Goal: Information Seeking & Learning: Find specific fact

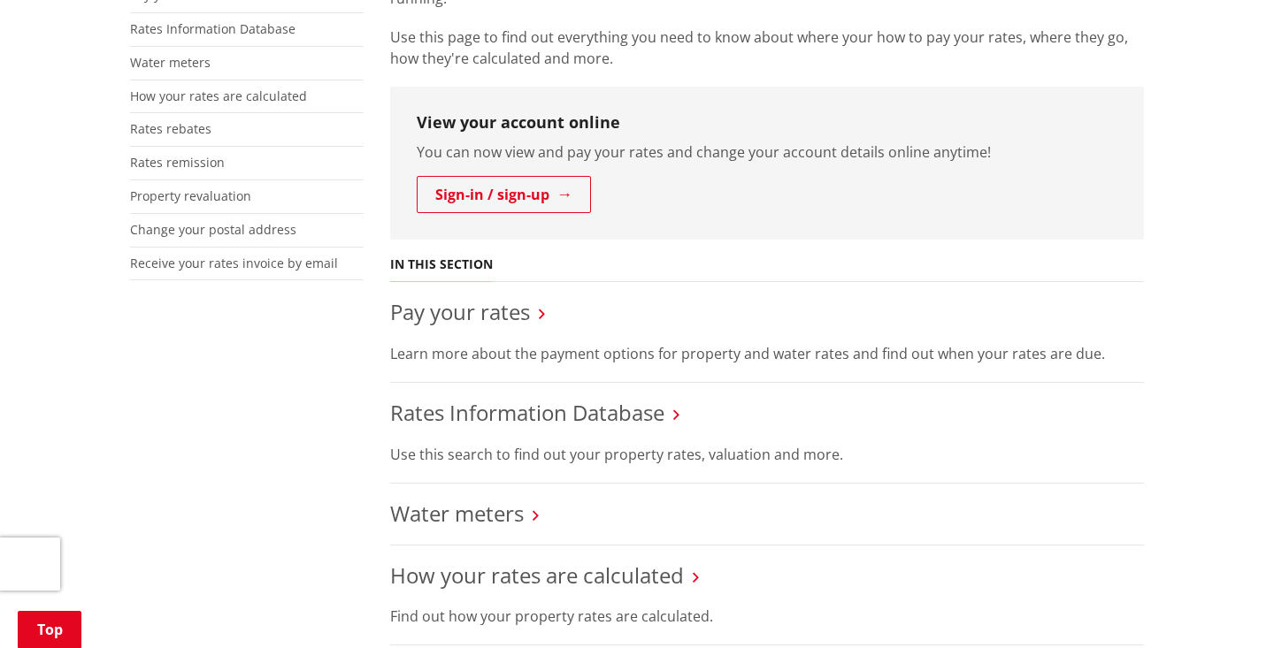
scroll to position [411, 0]
click at [625, 409] on link "Rates Information Database" at bounding box center [527, 413] width 274 height 29
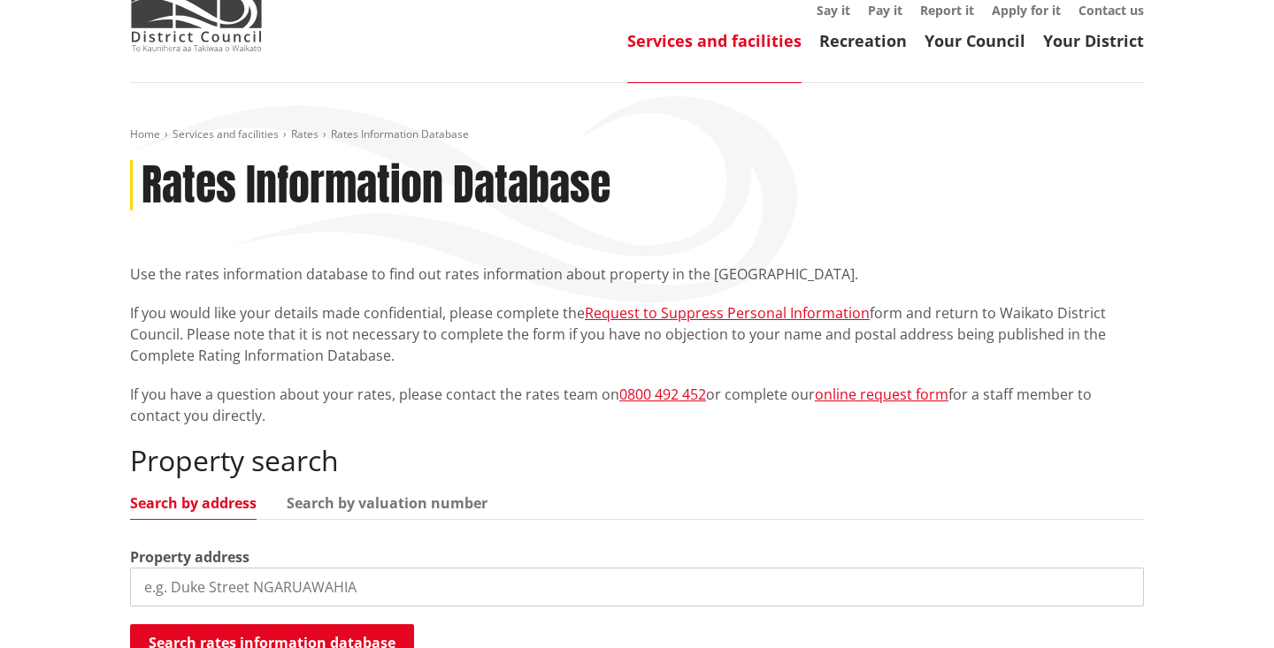
scroll to position [110, 0]
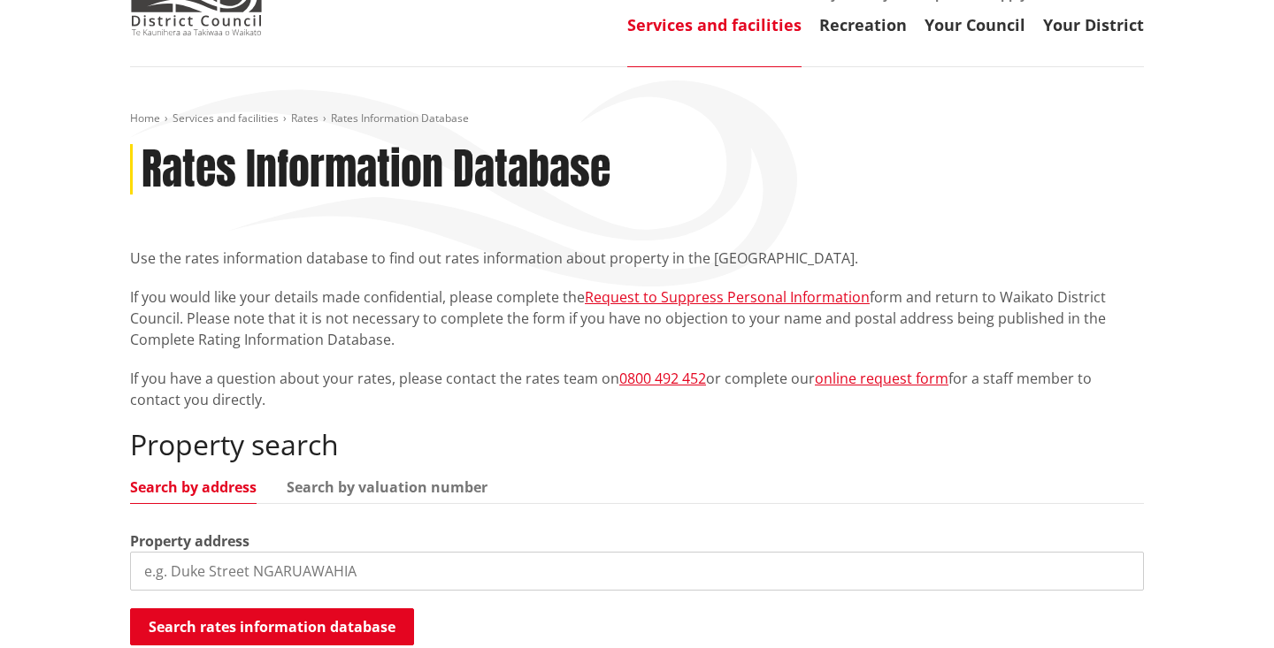
click at [303, 570] on input "search" at bounding box center [637, 571] width 1014 height 39
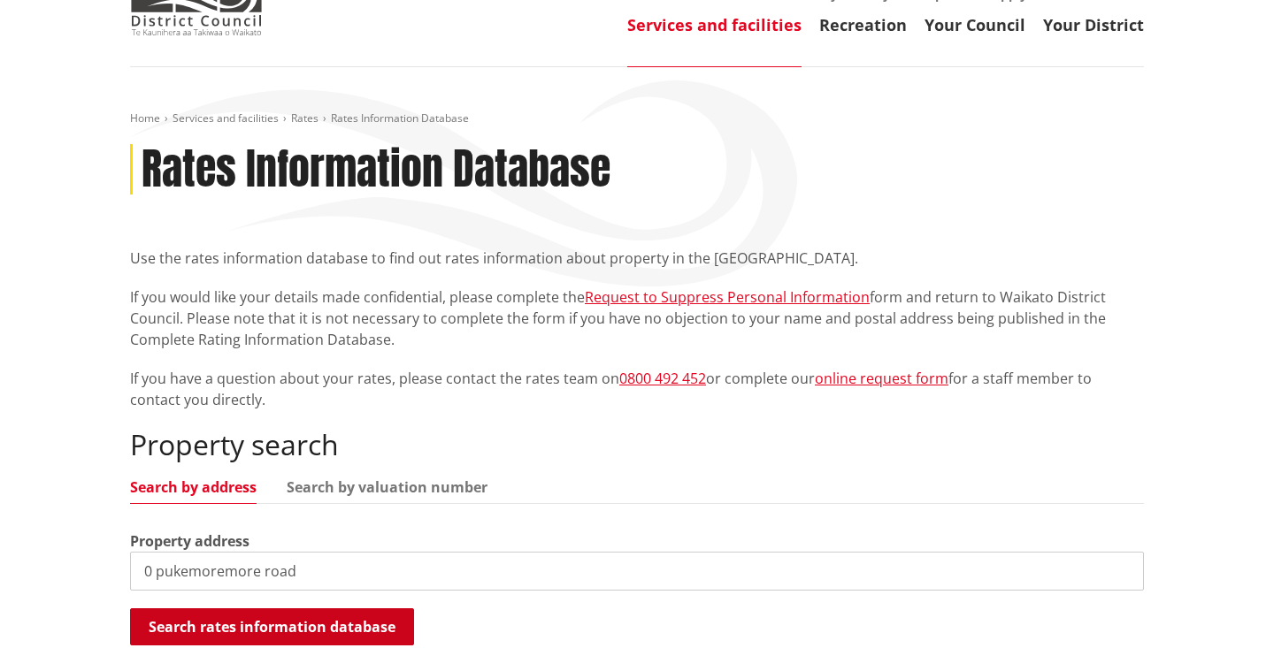
type input "0 pukemoremore road"
click at [361, 630] on button "Search rates information database" at bounding box center [272, 627] width 284 height 37
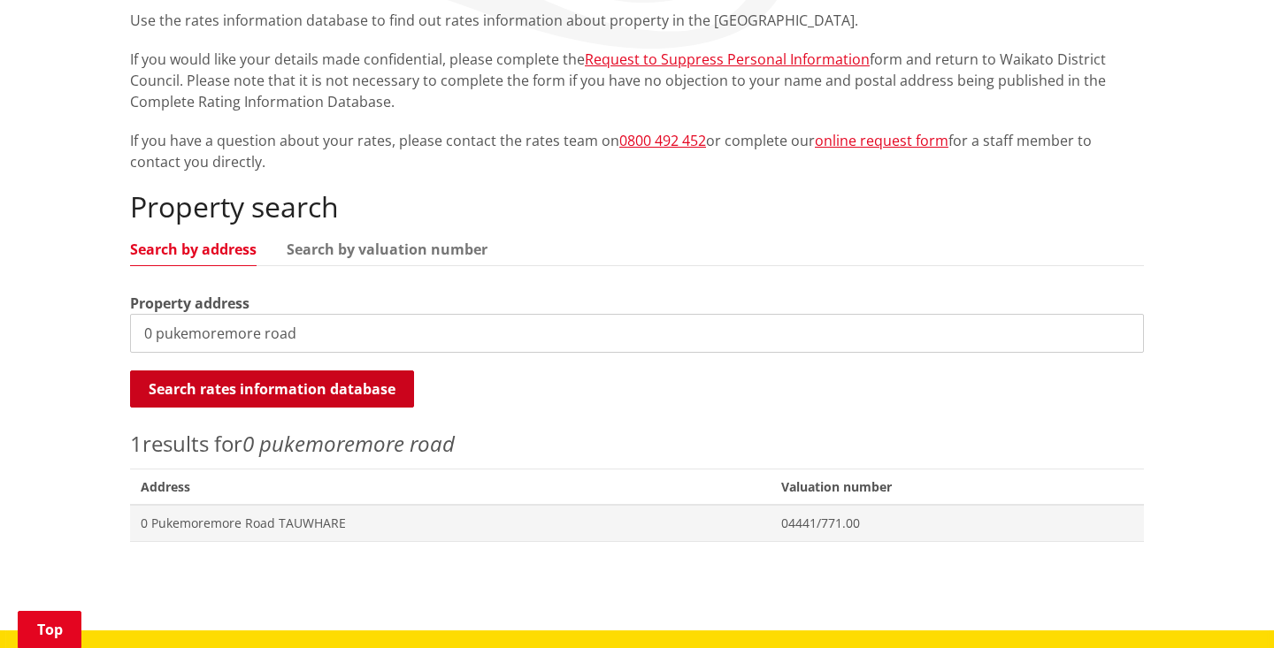
scroll to position [364, 0]
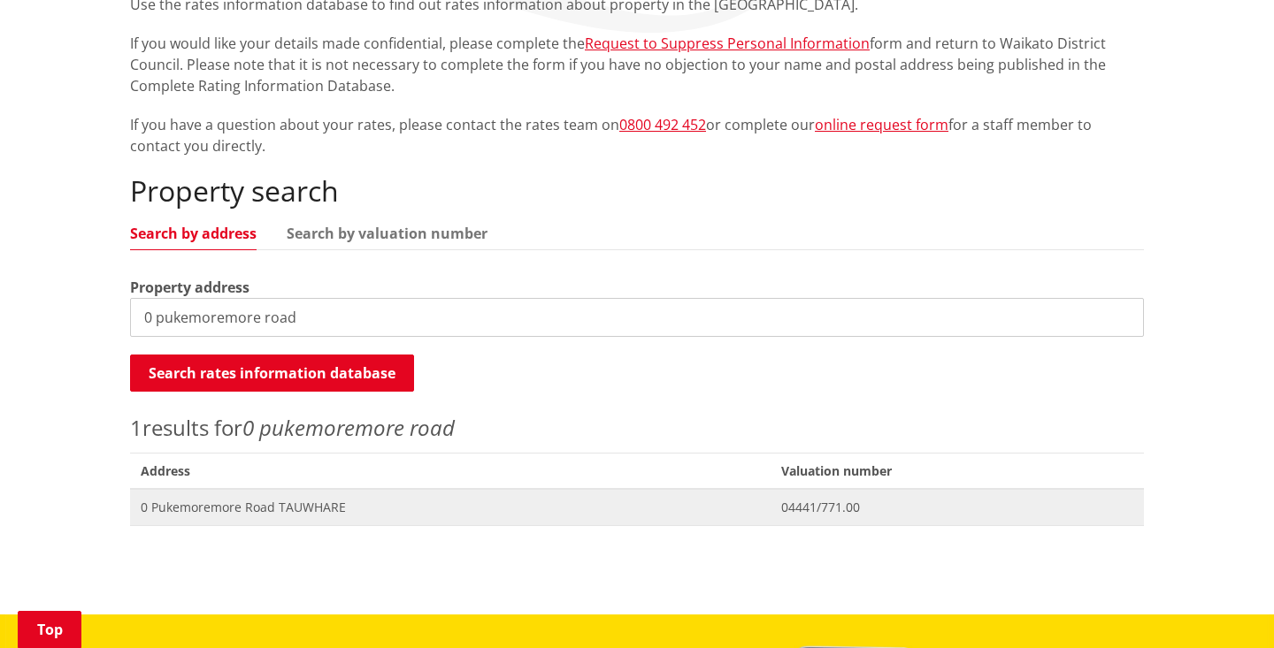
click at [326, 507] on span "0 Pukemoremore Road TAUWHARE" at bounding box center [450, 508] width 619 height 18
click at [354, 230] on link "Search by valuation number" at bounding box center [387, 233] width 201 height 14
drag, startPoint x: 315, startPoint y: 317, endPoint x: 110, endPoint y: 304, distance: 205.6
click at [110, 304] on div "Home Services and facilities Rates Rates Information Database Rates Information…" at bounding box center [637, 213] width 1274 height 801
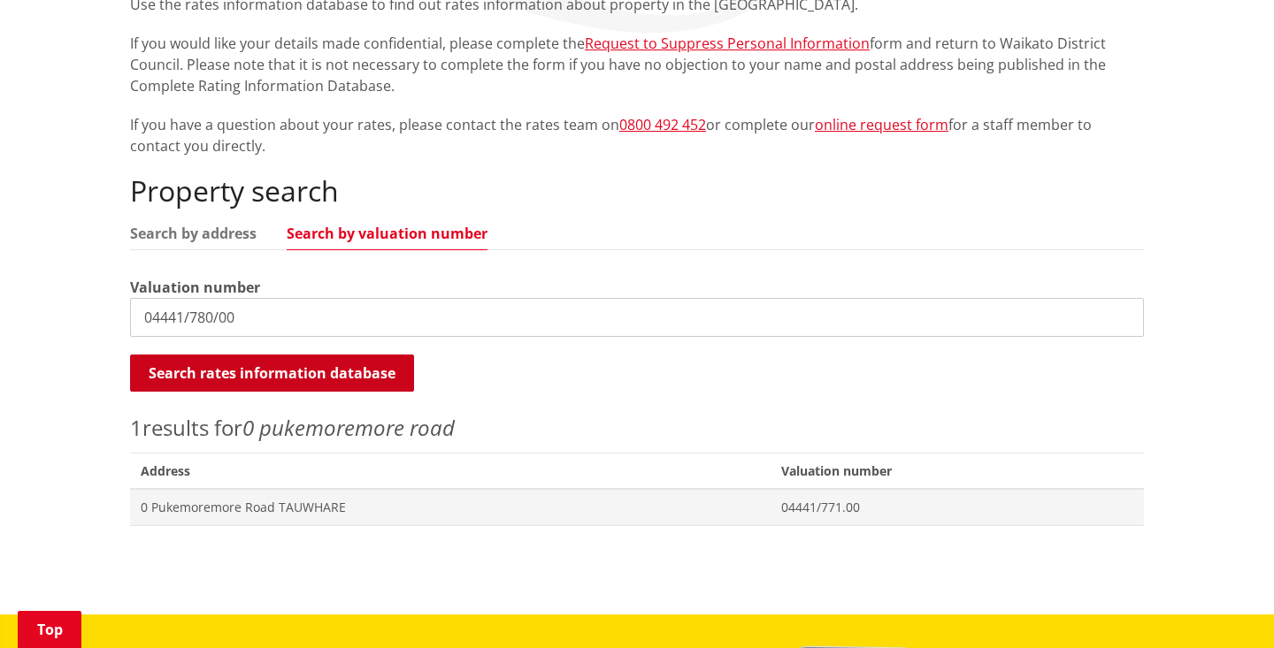
click at [241, 366] on button "Search rates information database" at bounding box center [272, 373] width 284 height 37
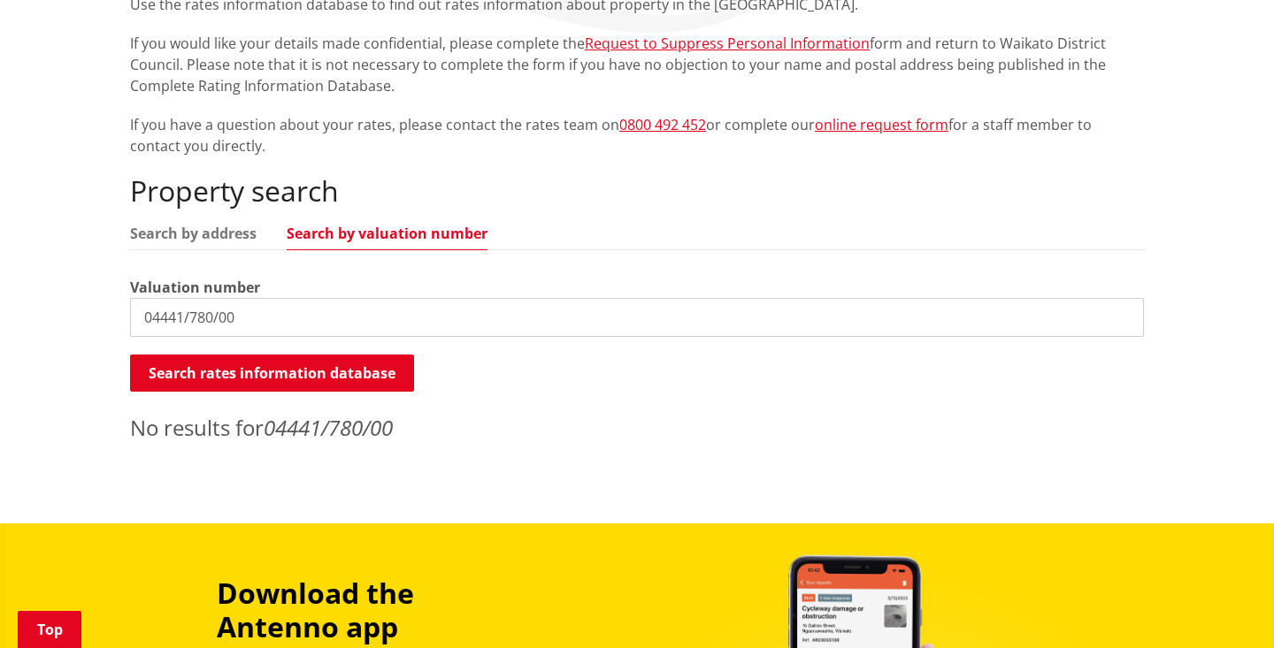
click at [243, 313] on input "04441/780/00" at bounding box center [637, 317] width 1014 height 39
type input "0444178000"
click at [266, 369] on button "Search rates information database" at bounding box center [272, 373] width 284 height 37
drag, startPoint x: 245, startPoint y: 312, endPoint x: 126, endPoint y: 310, distance: 119.5
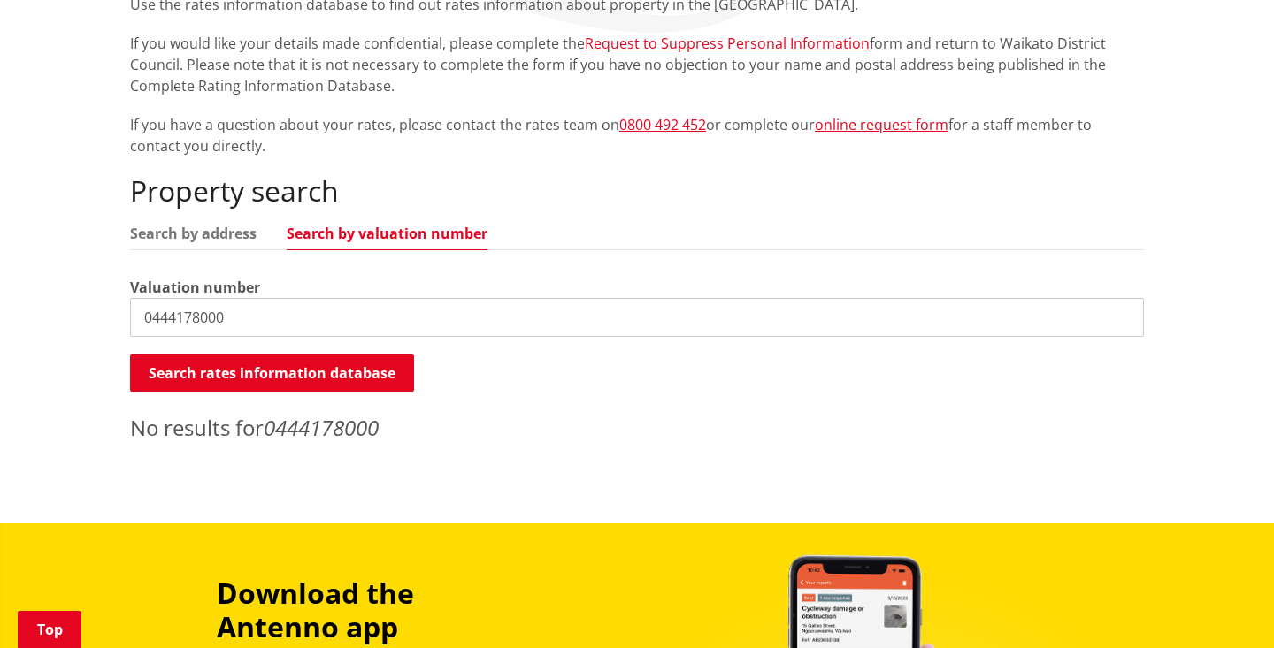
click at [126, 310] on div "Home Services and facilities Rates Rates Information Database Rates Information…" at bounding box center [637, 155] width 1040 height 595
type input "0441/780.00"
click at [324, 366] on button "Search rates information database" at bounding box center [272, 373] width 284 height 37
click at [222, 232] on link "Search by address" at bounding box center [193, 233] width 127 height 14
drag, startPoint x: 233, startPoint y: 316, endPoint x: 121, endPoint y: 315, distance: 111.5
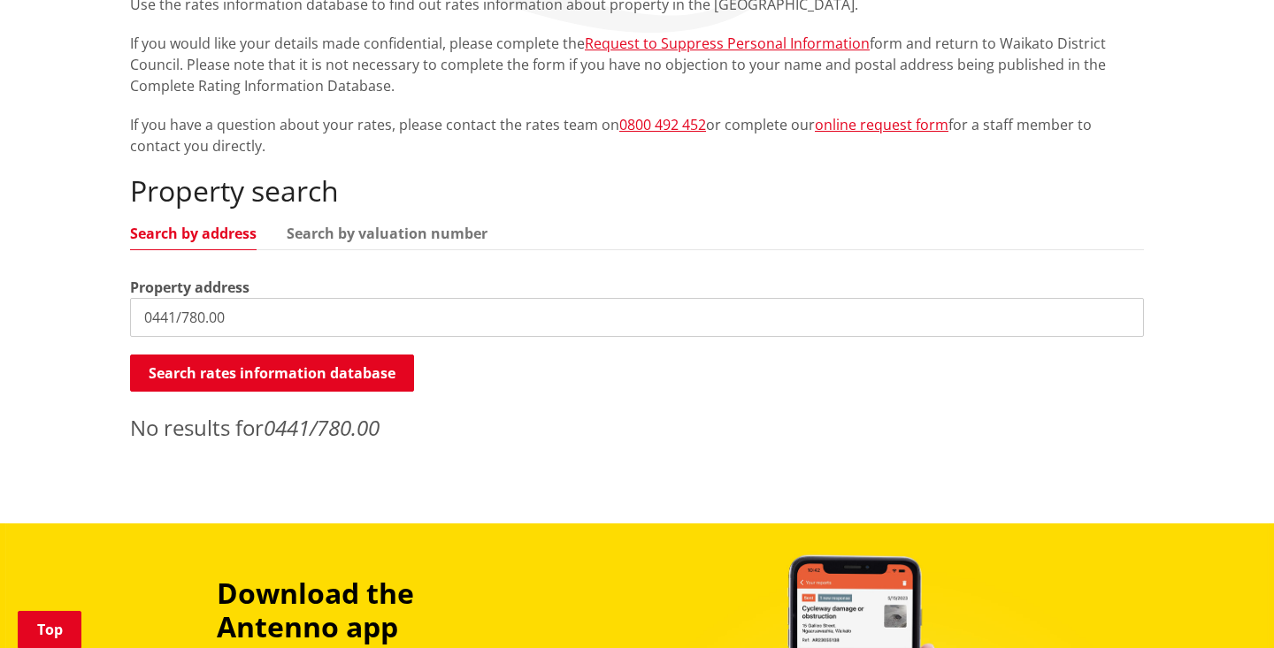
click at [121, 315] on div "Home Services and facilities Rates Rates Information Database Rates Information…" at bounding box center [637, 155] width 1040 height 595
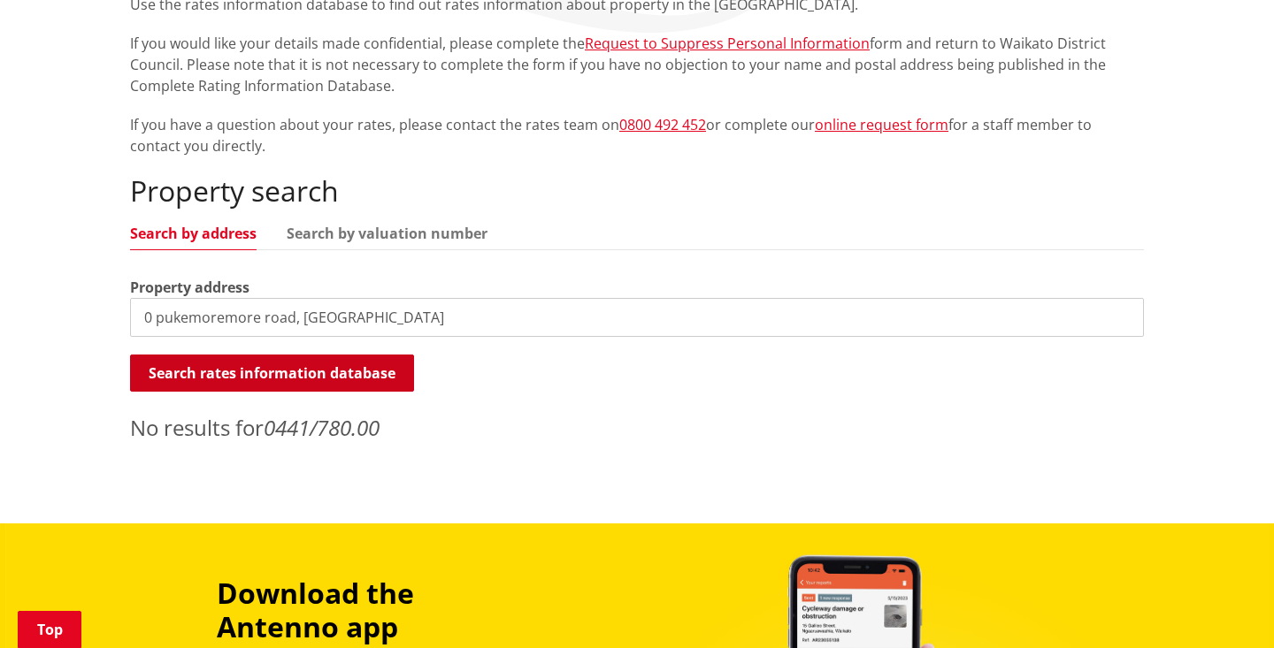
click at [292, 371] on button "Search rates information database" at bounding box center [272, 373] width 284 height 37
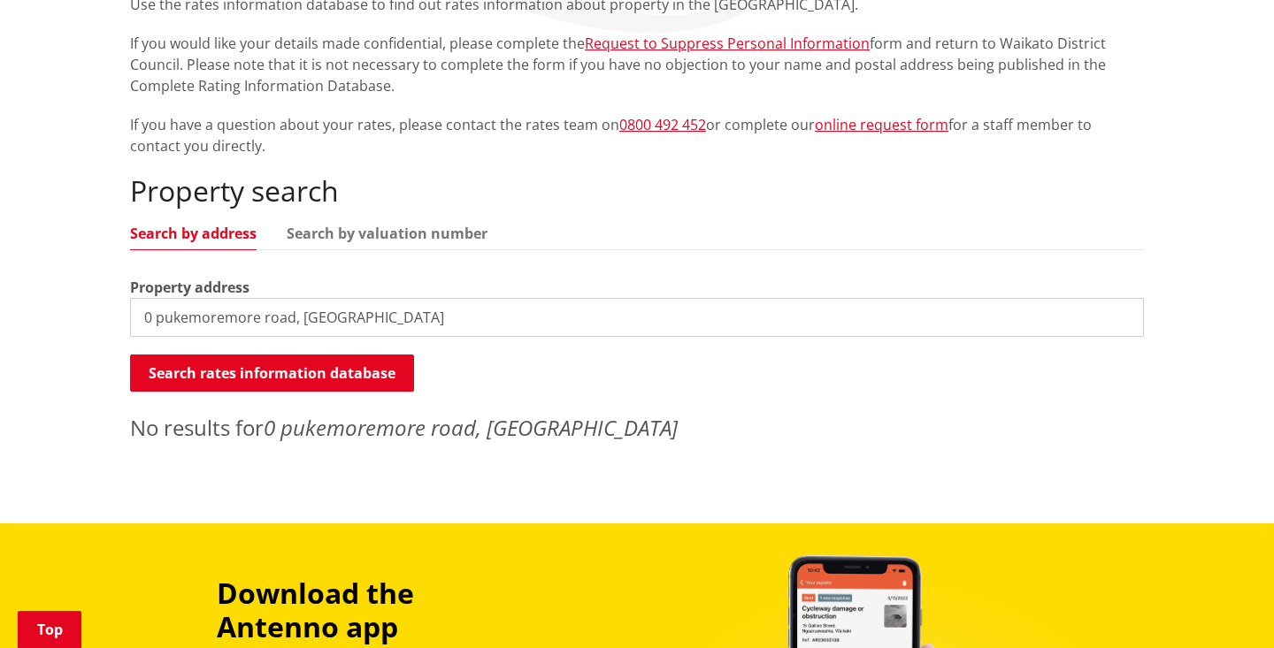
click at [371, 316] on input "0 pukemoremore road, tauwhare" at bounding box center [637, 317] width 1014 height 39
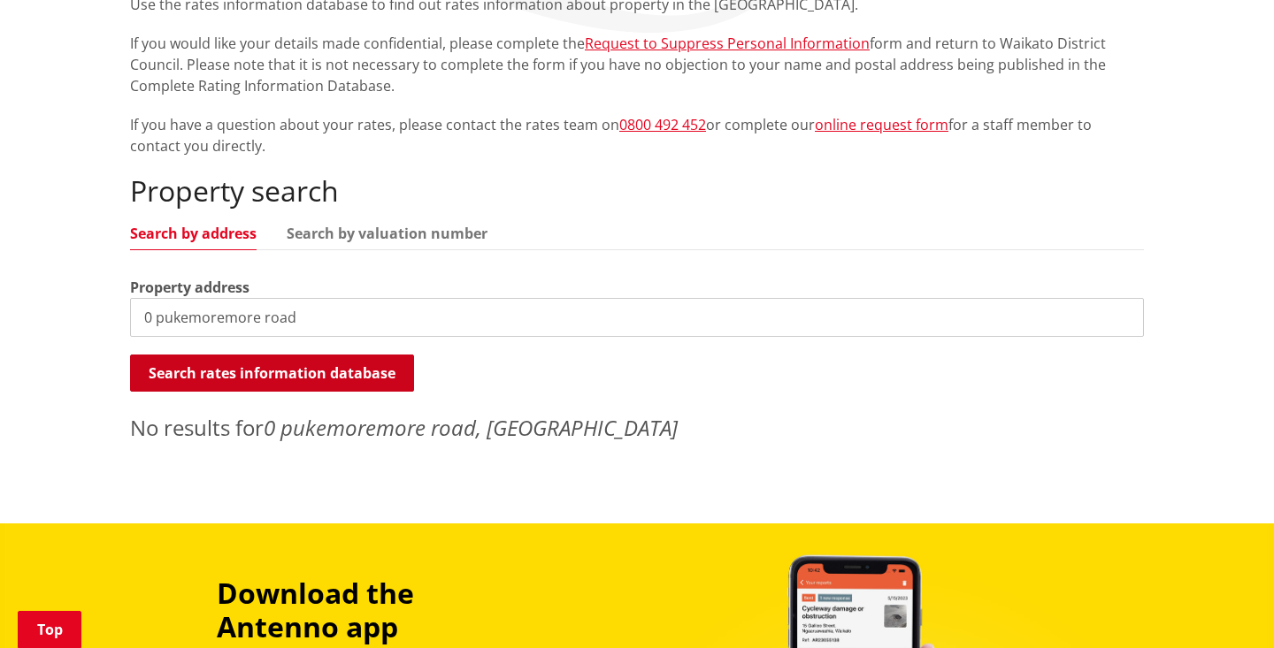
type input "0 pukemoremore road"
click at [380, 370] on button "Search rates information database" at bounding box center [272, 373] width 284 height 37
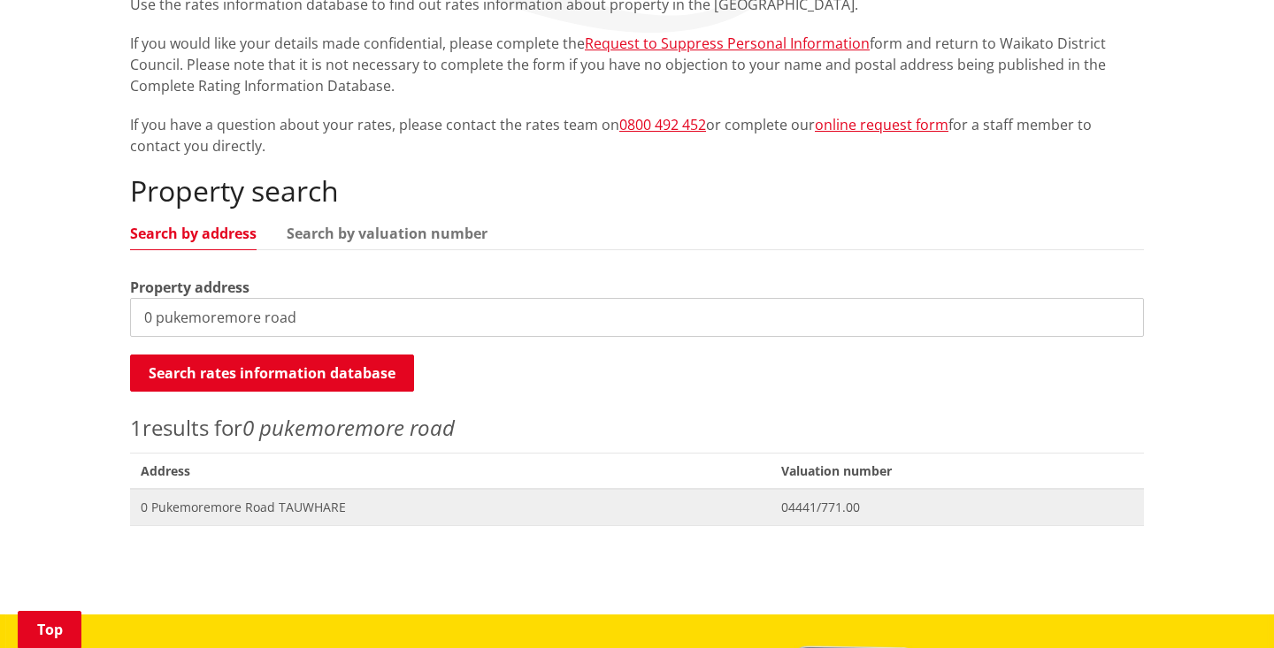
click at [800, 506] on span "04441/771.00" at bounding box center [957, 508] width 352 height 18
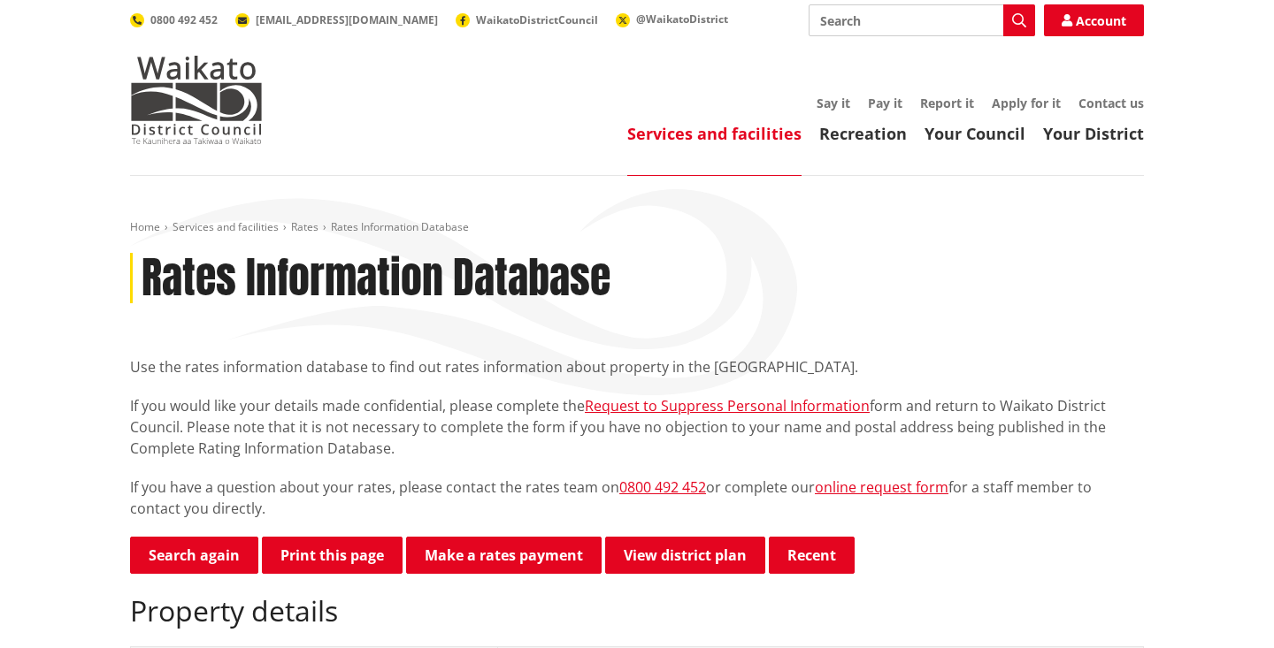
scroll to position [71, 0]
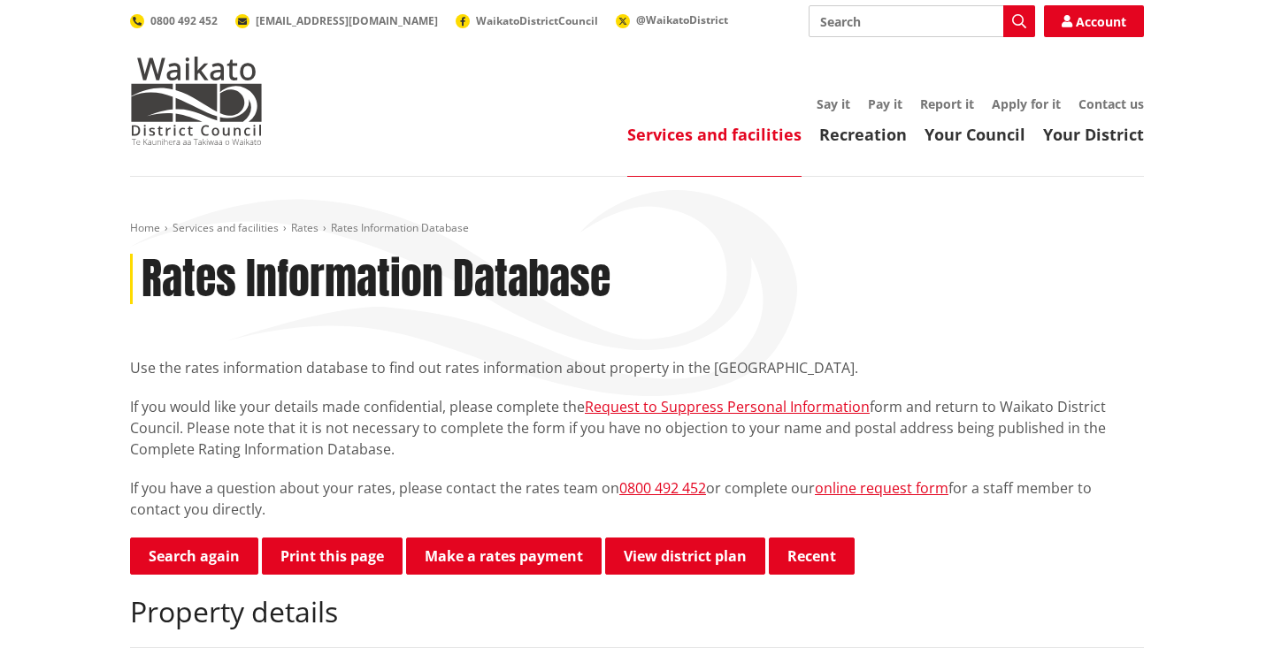
scroll to position [0, 0]
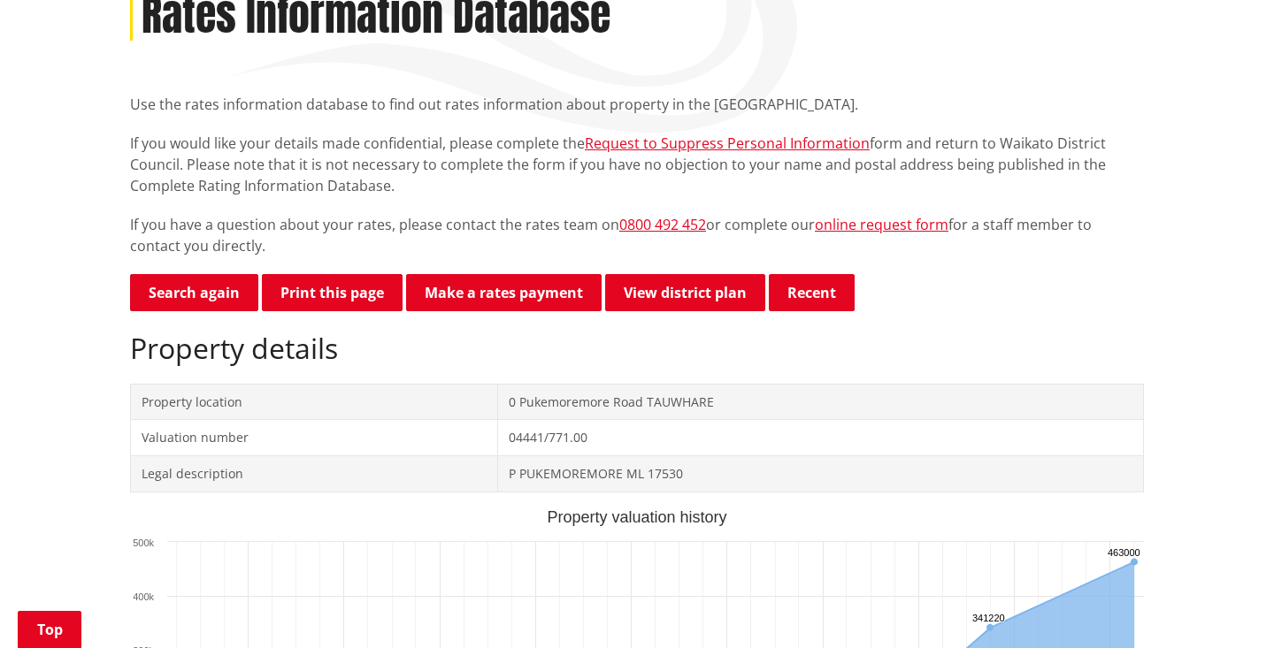
scroll to position [263, 0]
